Goal: Task Accomplishment & Management: Manage account settings

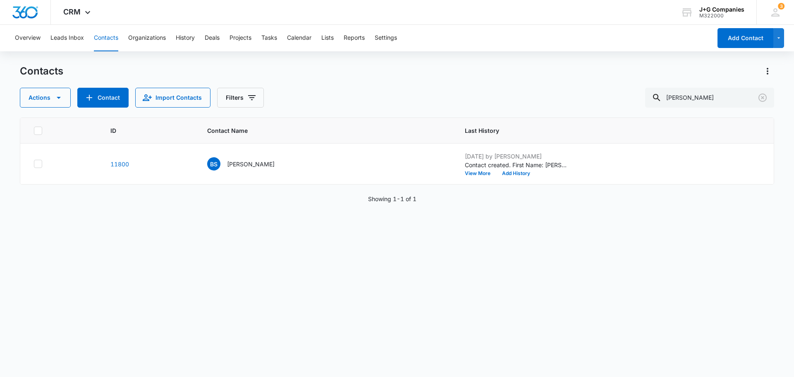
click at [99, 35] on button "Contacts" at bounding box center [106, 38] width 24 height 26
drag, startPoint x: 718, startPoint y: 96, endPoint x: 655, endPoint y: 98, distance: 62.5
click at [659, 96] on div "brett sullivan" at bounding box center [709, 98] width 129 height 20
type input "tang"
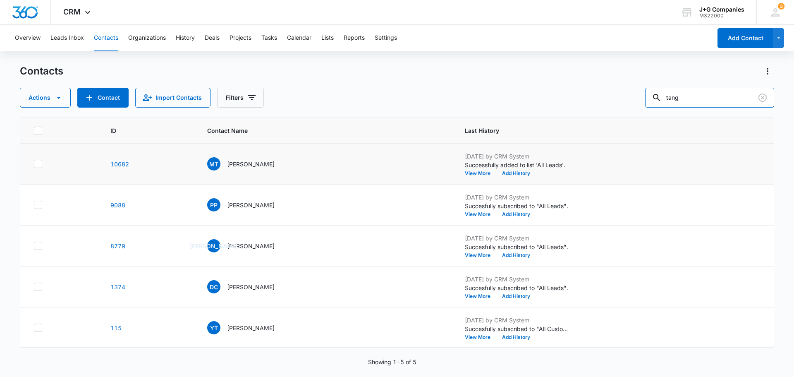
scroll to position [1, 0]
click at [251, 327] on p "[PERSON_NAME]" at bounding box center [251, 327] width 48 height 9
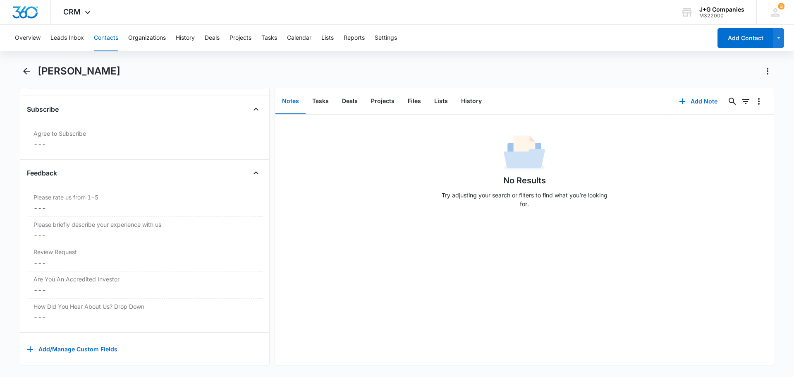
scroll to position [1098, 0]
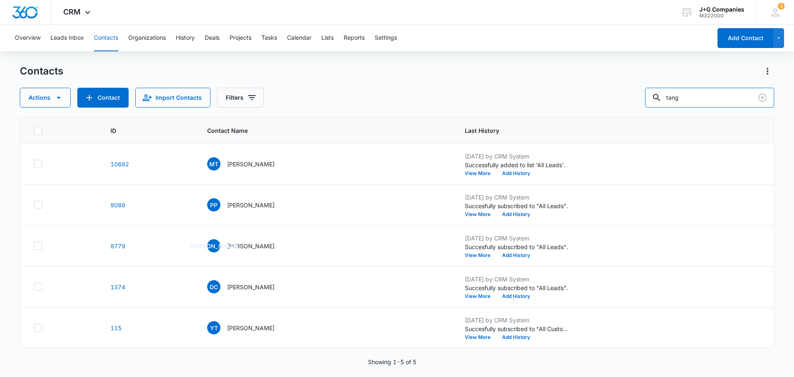
drag, startPoint x: 649, startPoint y: 95, endPoint x: 643, endPoint y: 94, distance: 5.8
click at [647, 95] on div "Actions Contact Import Contacts Filters tang" at bounding box center [397, 98] width 754 height 20
type input "shann"
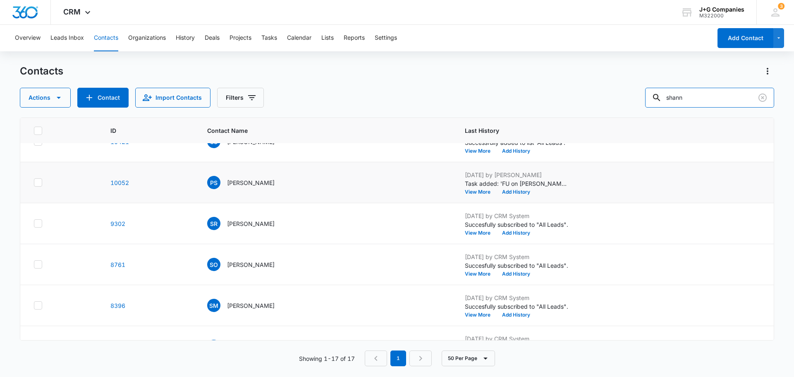
scroll to position [165, 0]
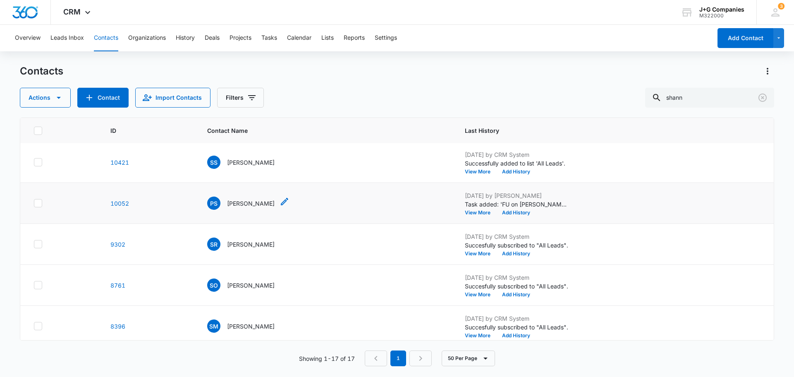
click at [235, 201] on p "[PERSON_NAME]" at bounding box center [251, 203] width 48 height 9
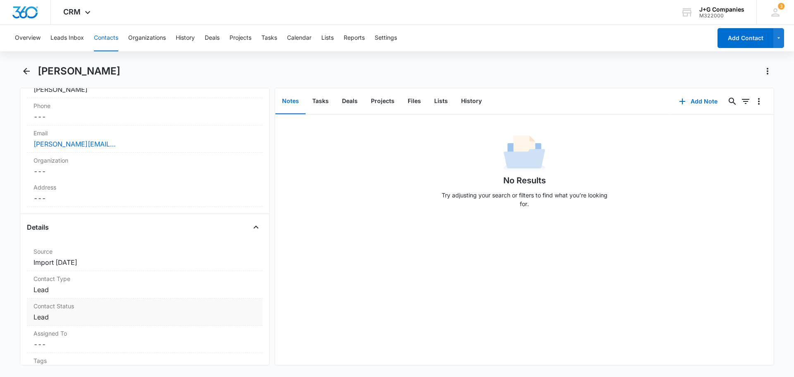
scroll to position [165, 0]
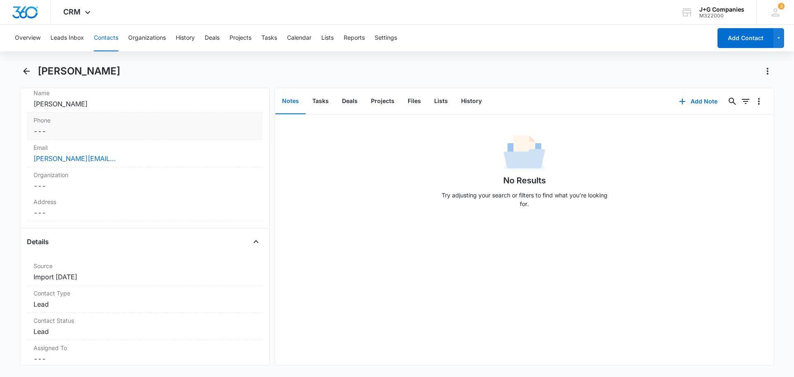
click at [160, 126] on div "Phone Cancel Save Changes ---" at bounding box center [145, 126] width 236 height 27
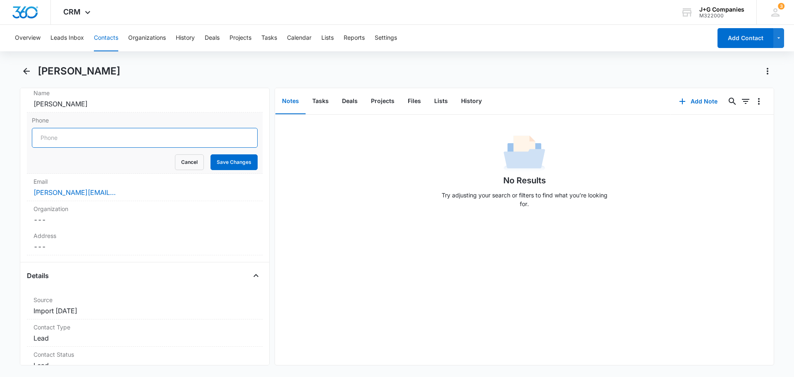
click at [128, 134] on input "Phone" at bounding box center [145, 138] width 226 height 20
drag, startPoint x: 80, startPoint y: 136, endPoint x: 3, endPoint y: 136, distance: 76.5
click at [3, 136] on main "[PERSON_NAME] Remove PS [PERSON_NAME] Contact Info Name Cancel Save Changes [PE…" at bounding box center [397, 220] width 794 height 311
type input "[PHONE_NUMBER]"
click at [228, 161] on button "Save Changes" at bounding box center [234, 162] width 47 height 16
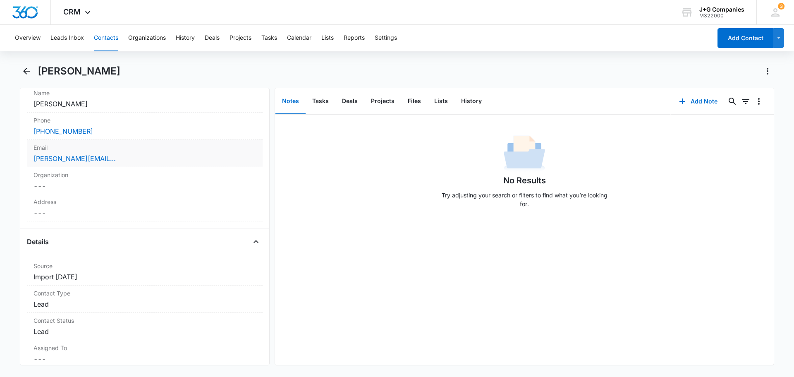
click at [129, 157] on div "[PERSON_NAME][EMAIL_ADDRESS][DOMAIN_NAME]" at bounding box center [145, 158] width 223 height 10
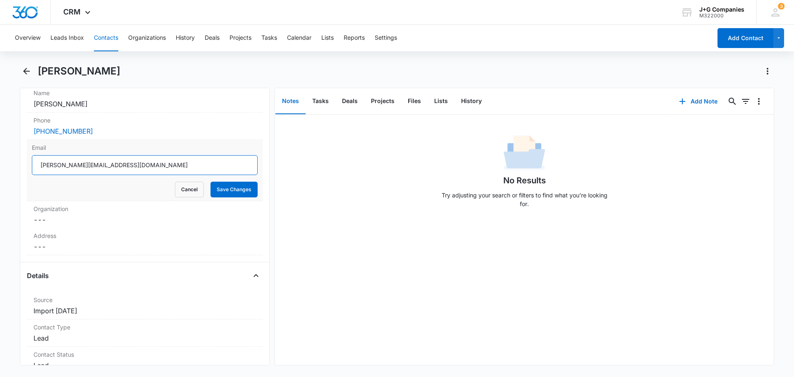
click at [140, 166] on input "[PERSON_NAME][EMAIL_ADDRESS][DOMAIN_NAME]" at bounding box center [145, 165] width 226 height 20
click at [190, 192] on button "Cancel" at bounding box center [189, 190] width 29 height 16
